Goal: Check status: Check status

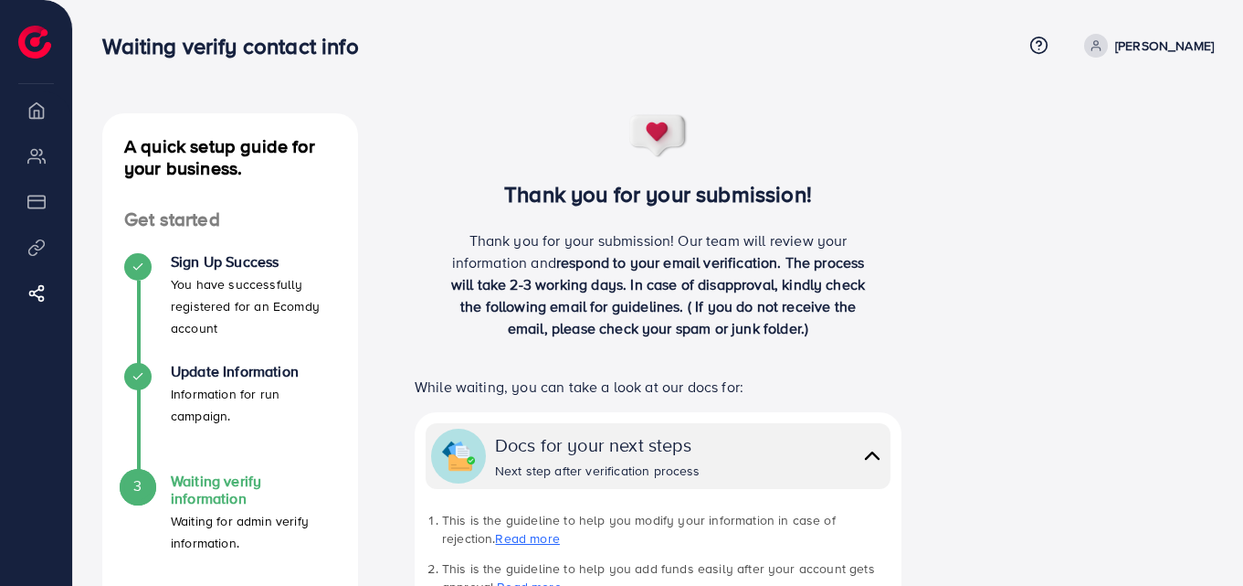
drag, startPoint x: 505, startPoint y: 190, endPoint x: 743, endPoint y: 463, distance: 362.0
click at [744, 463] on div "Thank you for your submission! Thank you for your submission! Our team will rev…" at bounding box center [658, 581] width 542 height 936
click at [779, 343] on div "Thank you for your submission! Our team will review your information and respon…" at bounding box center [658, 291] width 433 height 124
drag, startPoint x: 518, startPoint y: 202, endPoint x: 751, endPoint y: 481, distance: 363.9
click at [751, 481] on div "Thank you for your submission! Thank you for your submission! Our team will rev…" at bounding box center [658, 581] width 542 height 936
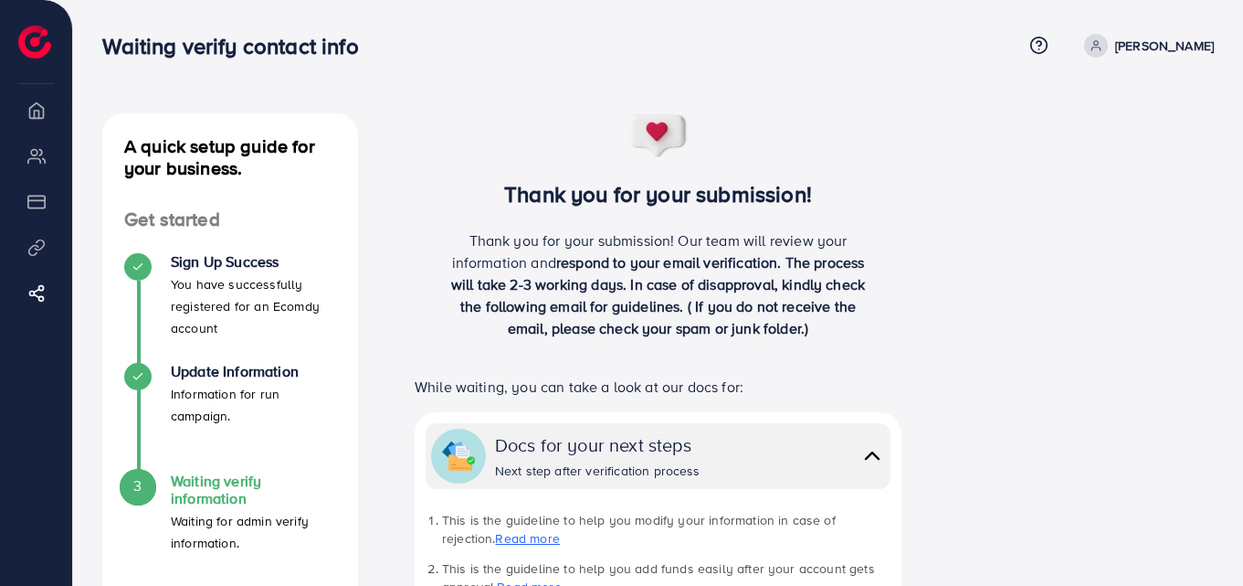
click at [783, 376] on p "While waiting, you can take a look at our docs for:" at bounding box center [658, 387] width 487 height 22
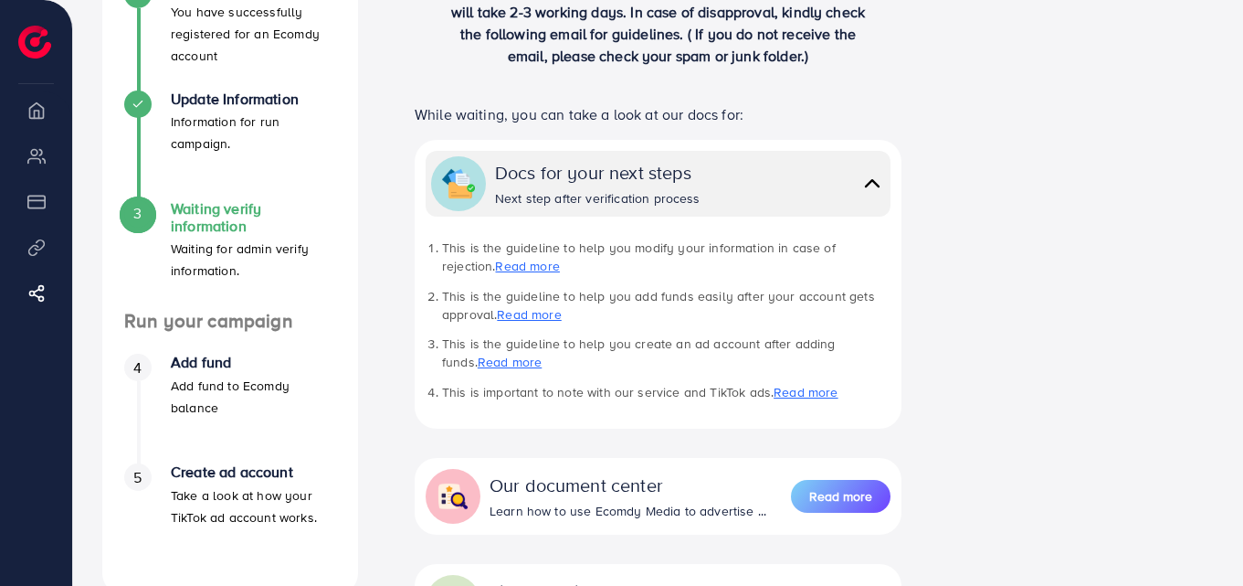
scroll to position [274, 0]
click at [1041, 350] on div "A quick setup guide for your business. Get started Sign Up Success You have suc…" at bounding box center [658, 317] width 1141 height 957
drag, startPoint x: 427, startPoint y: 246, endPoint x: 888, endPoint y: 381, distance: 480.8
click at [853, 389] on ul "This is the guideline to help you modify your information in case of rejection.…" at bounding box center [658, 318] width 465 height 163
click at [939, 356] on div "Thank you for your submission! Thank you for your submission! Our team will rev…" at bounding box center [658, 317] width 571 height 957
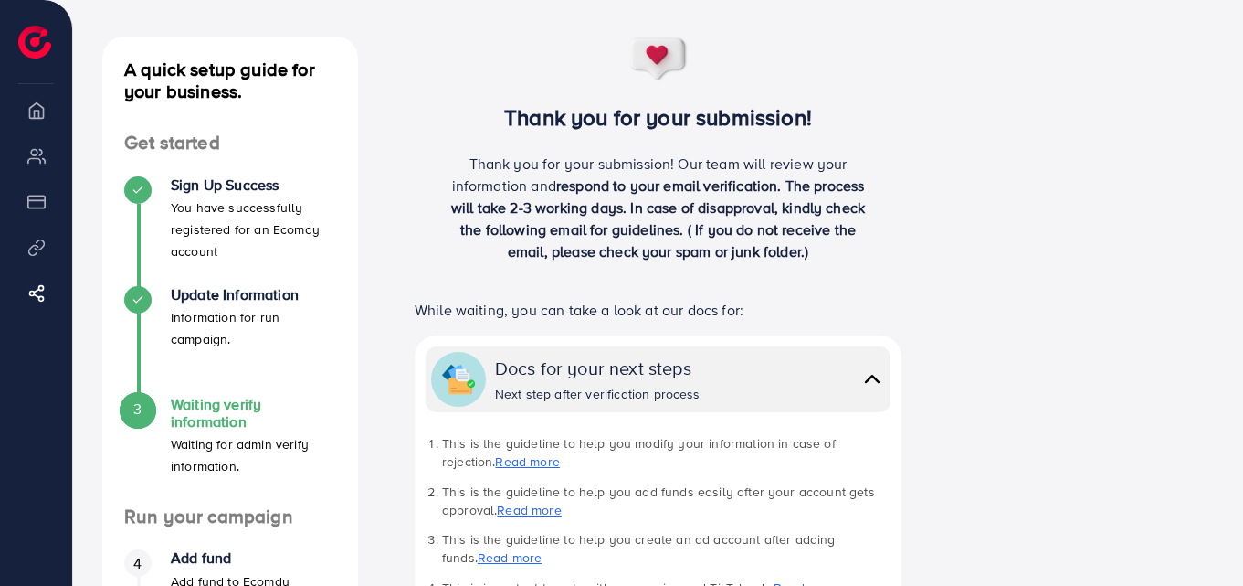
scroll to position [0, 0]
